Goal: Browse casually: Explore the website without a specific task or goal

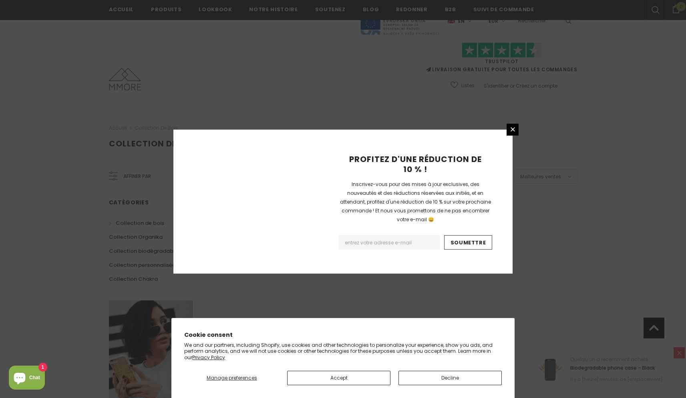
scroll to position [442, 0]
